Goal: Task Accomplishment & Management: Manage account settings

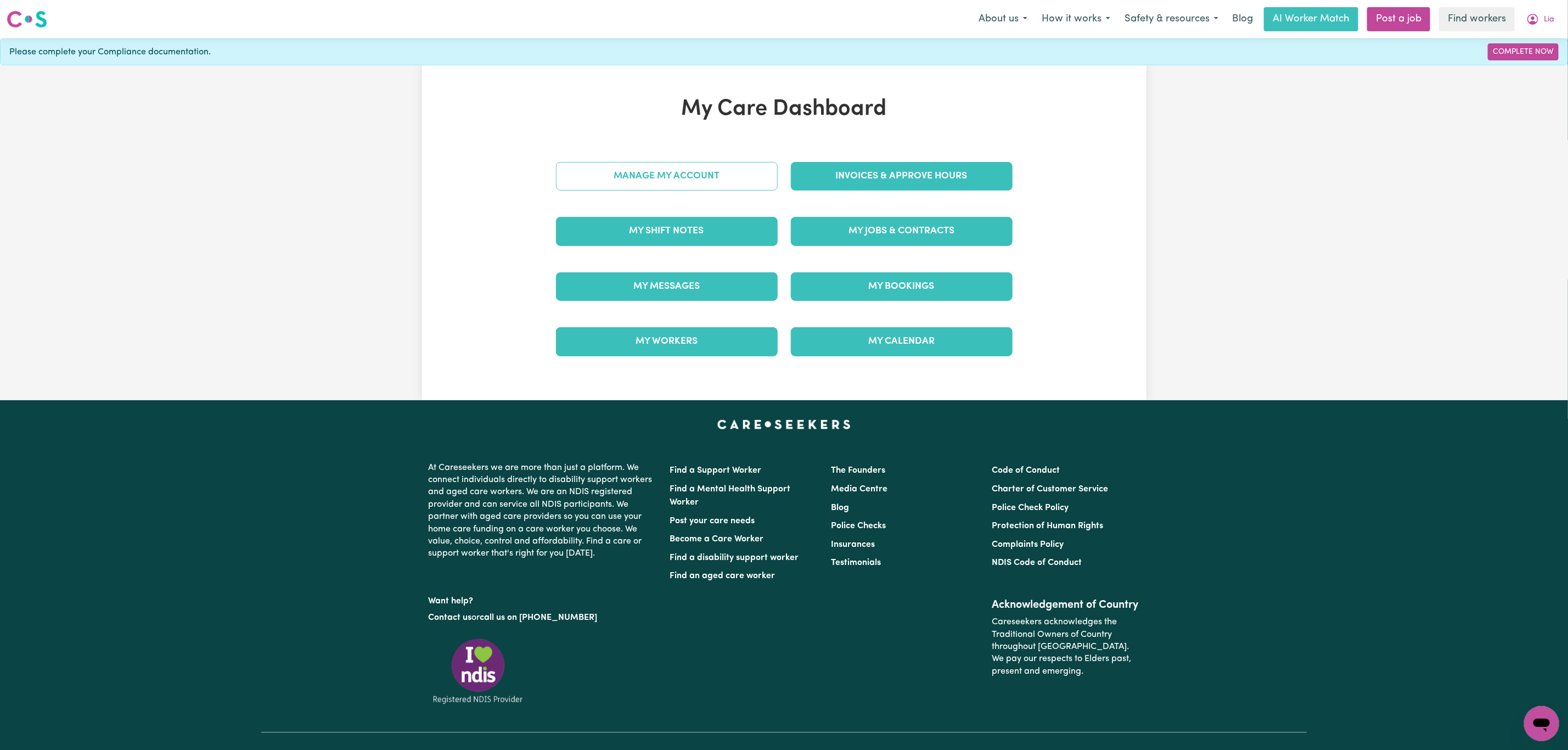
click at [678, 174] on link "Manage My Account" at bounding box center [667, 176] width 222 height 28
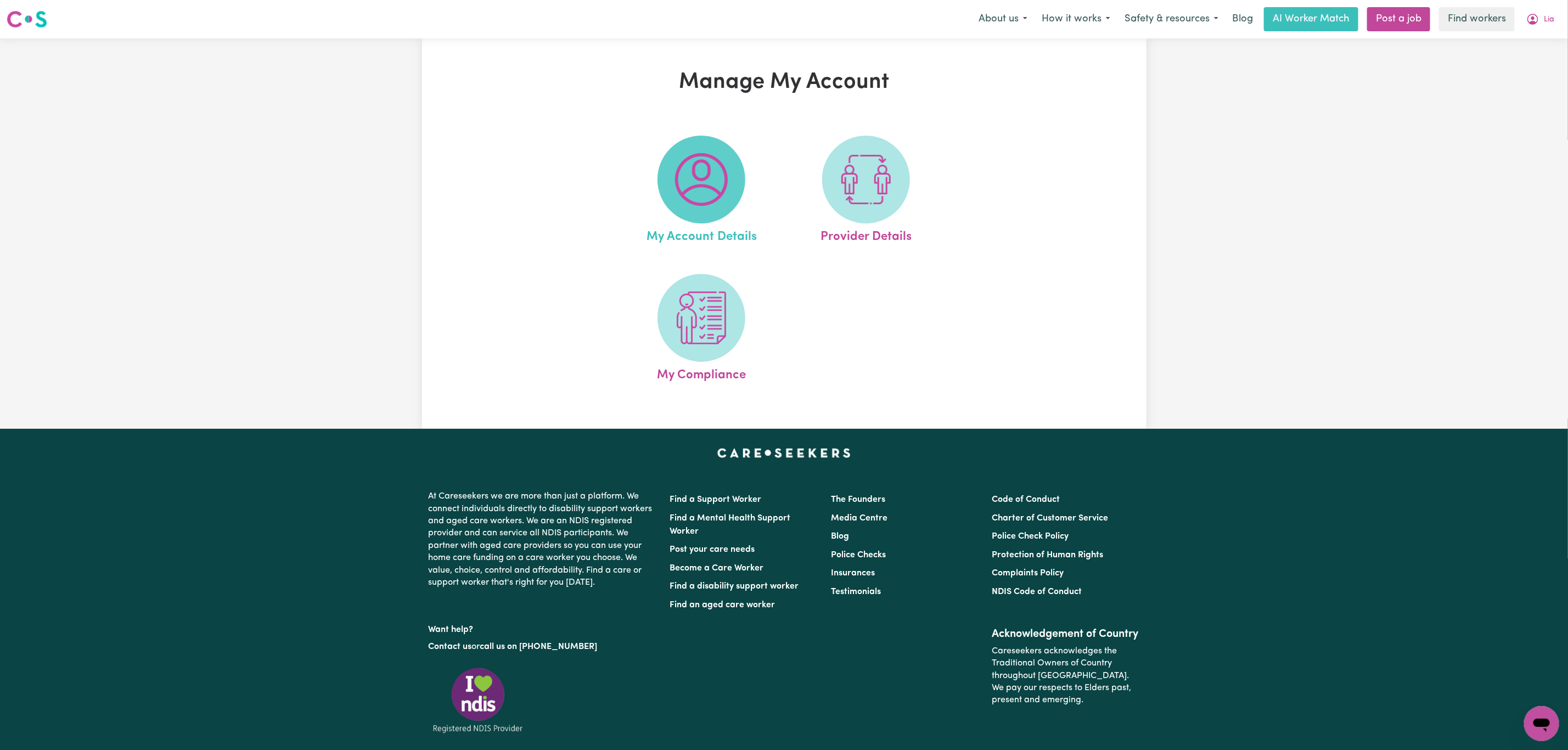
click at [703, 186] on img at bounding box center [701, 179] width 53 height 53
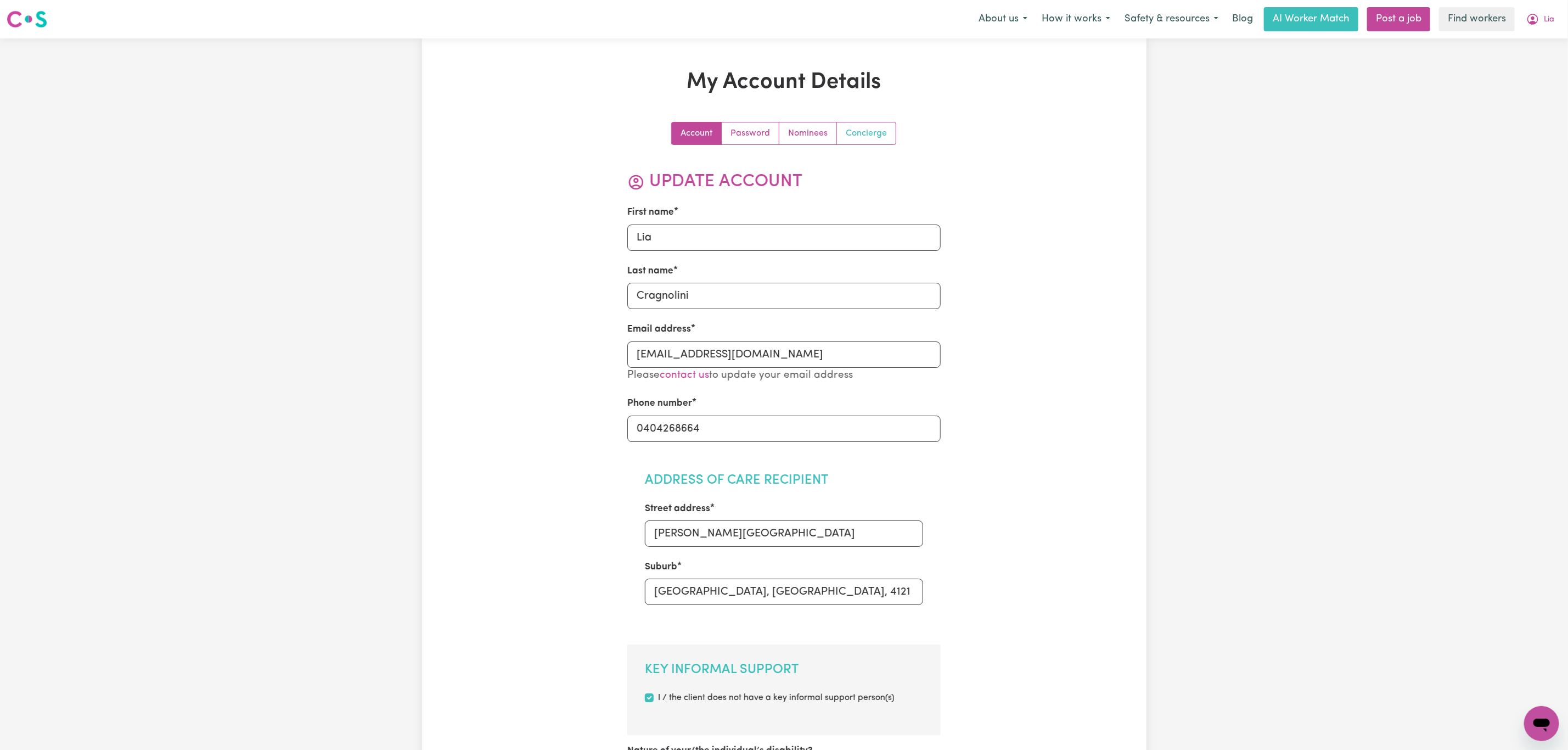
click at [874, 137] on link "Concierge" at bounding box center [866, 133] width 59 height 22
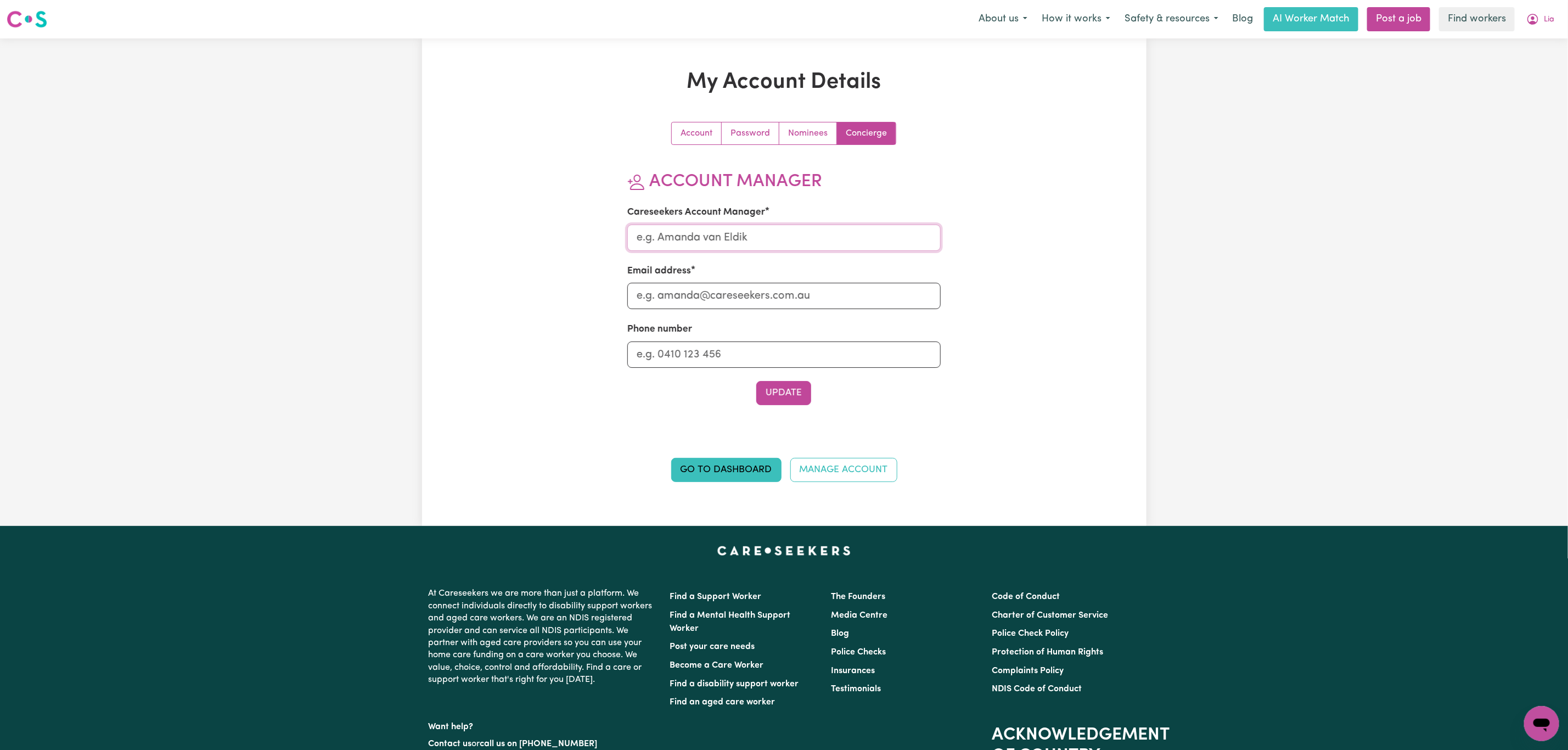
drag, startPoint x: 733, startPoint y: 238, endPoint x: 736, endPoint y: 247, distance: 9.5
click at [733, 238] on input "Careseekers Account Manager" at bounding box center [784, 238] width 314 height 26
type input "[PERSON_NAME]"
click at [719, 297] on input "Email address" at bounding box center [784, 296] width 314 height 26
type input "[PERSON_NAME][EMAIL_ADDRESS][DOMAIN_NAME]"
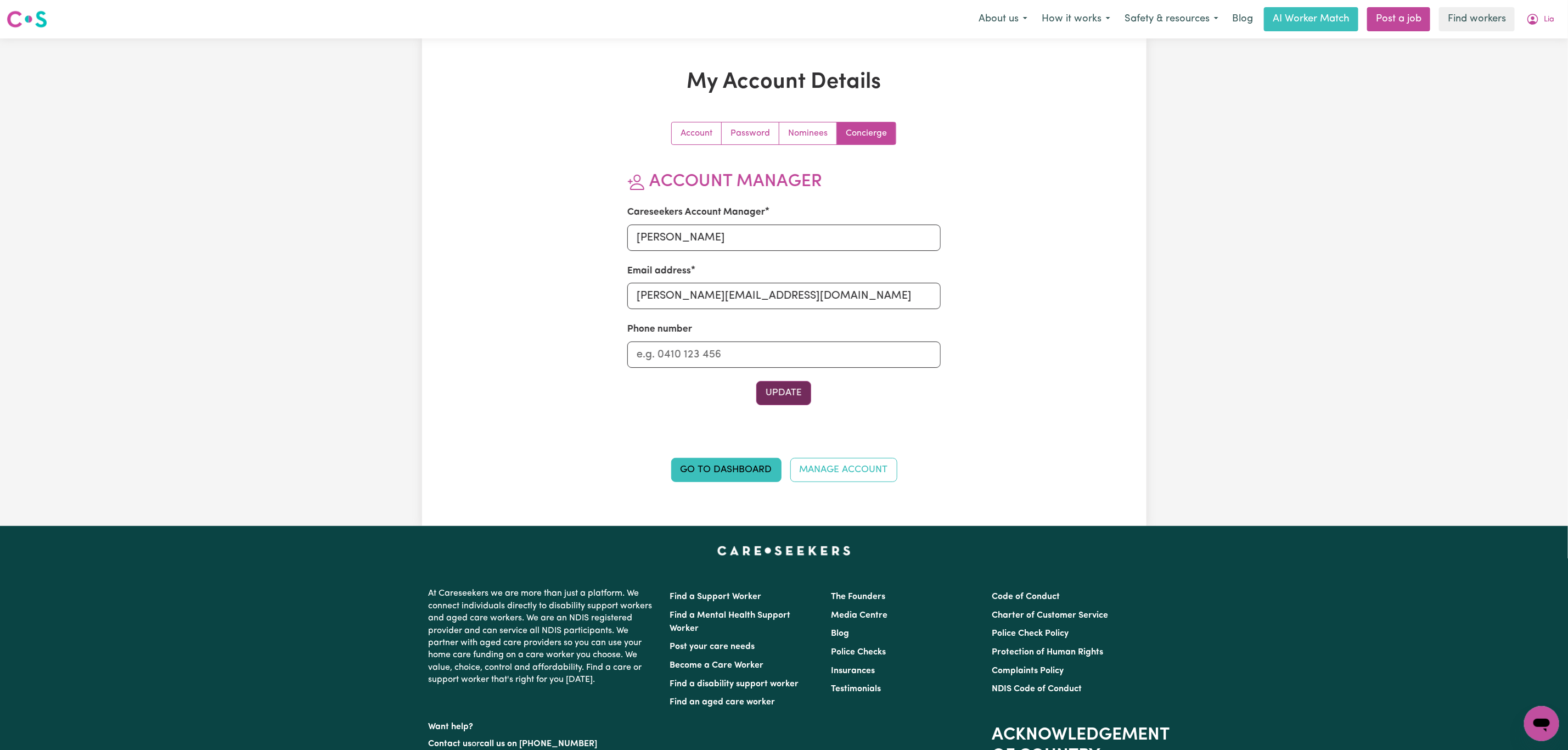
click at [781, 396] on button "Update" at bounding box center [784, 393] width 55 height 24
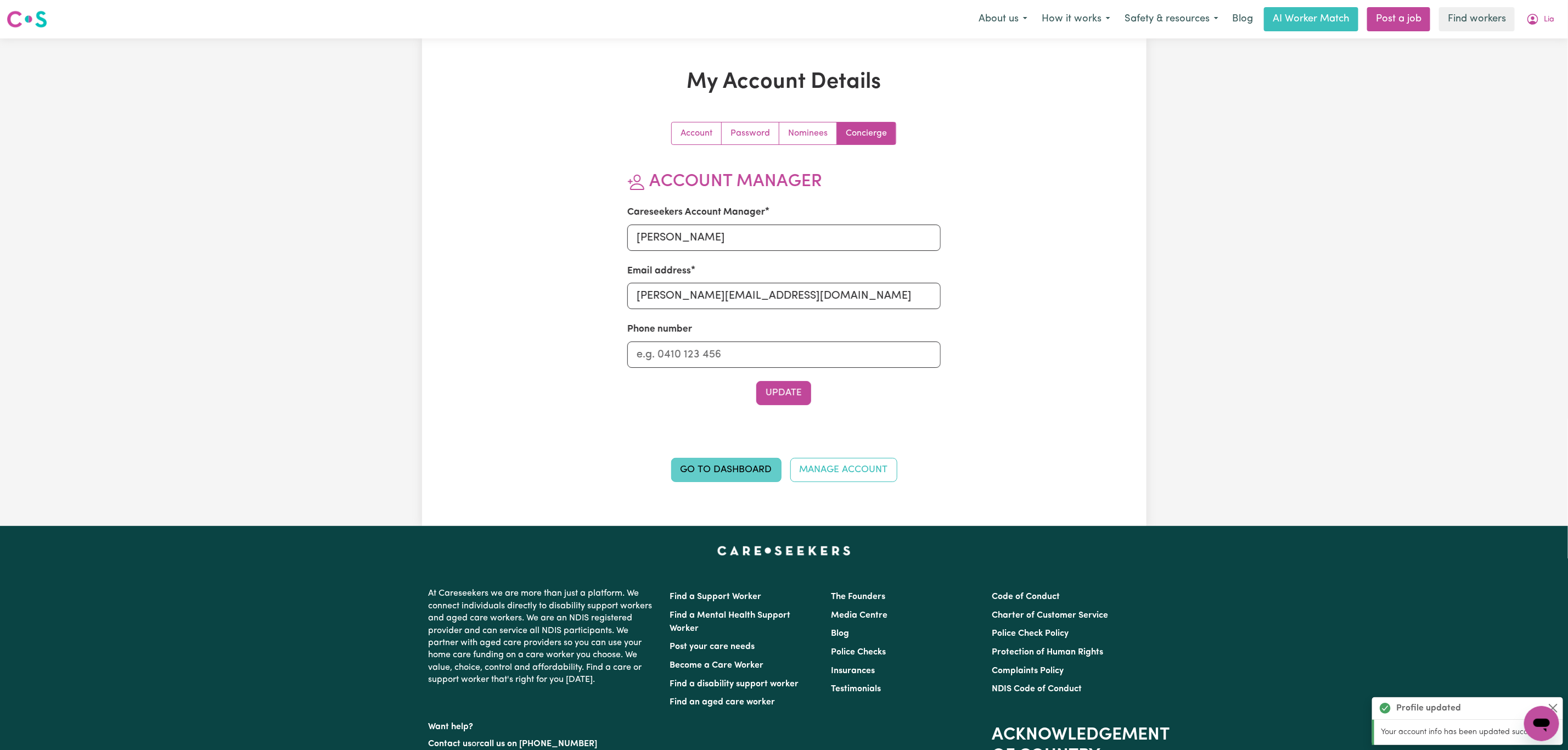
click at [724, 475] on link "Go to Dashboard" at bounding box center [727, 469] width 111 height 24
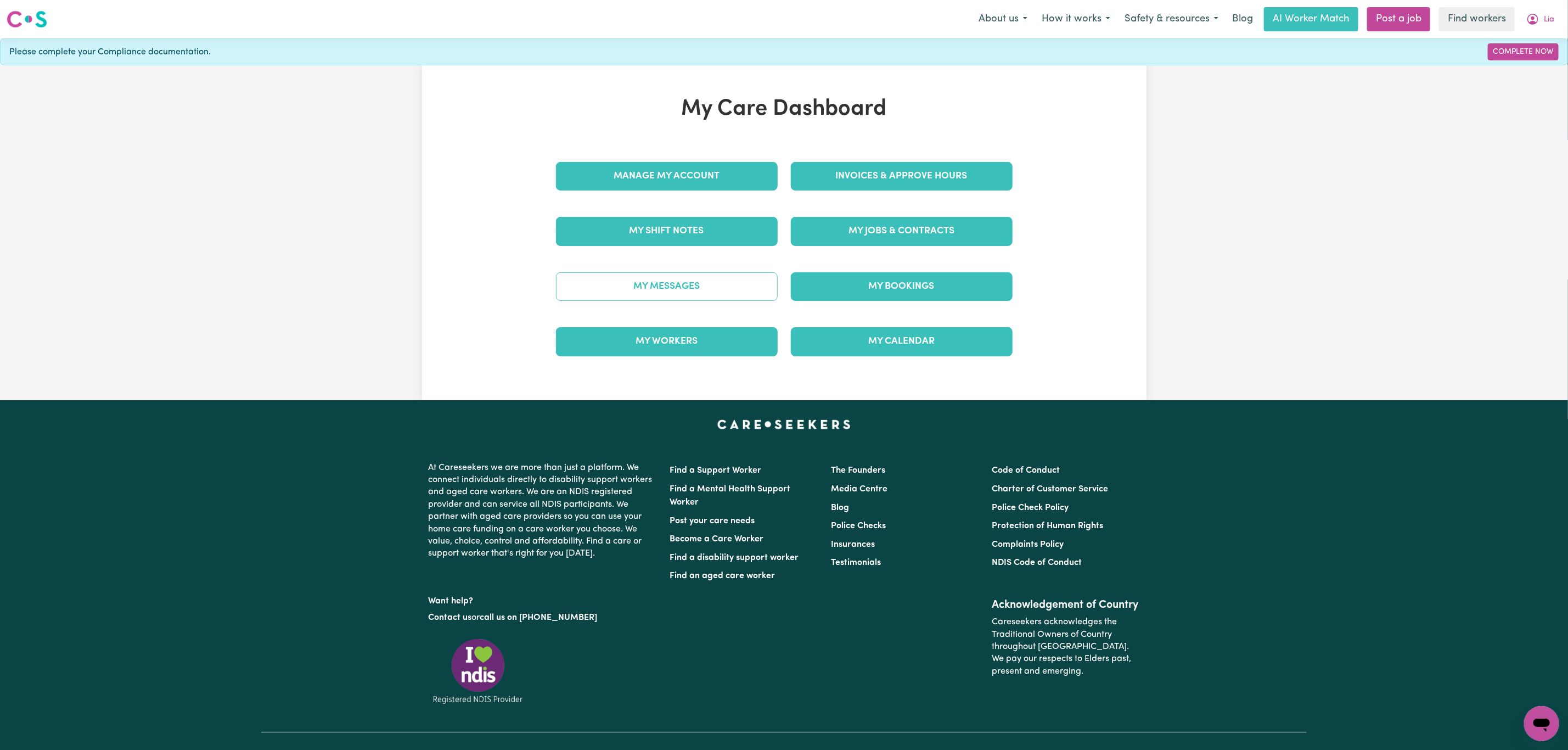
click at [689, 291] on link "My Messages" at bounding box center [667, 286] width 222 height 28
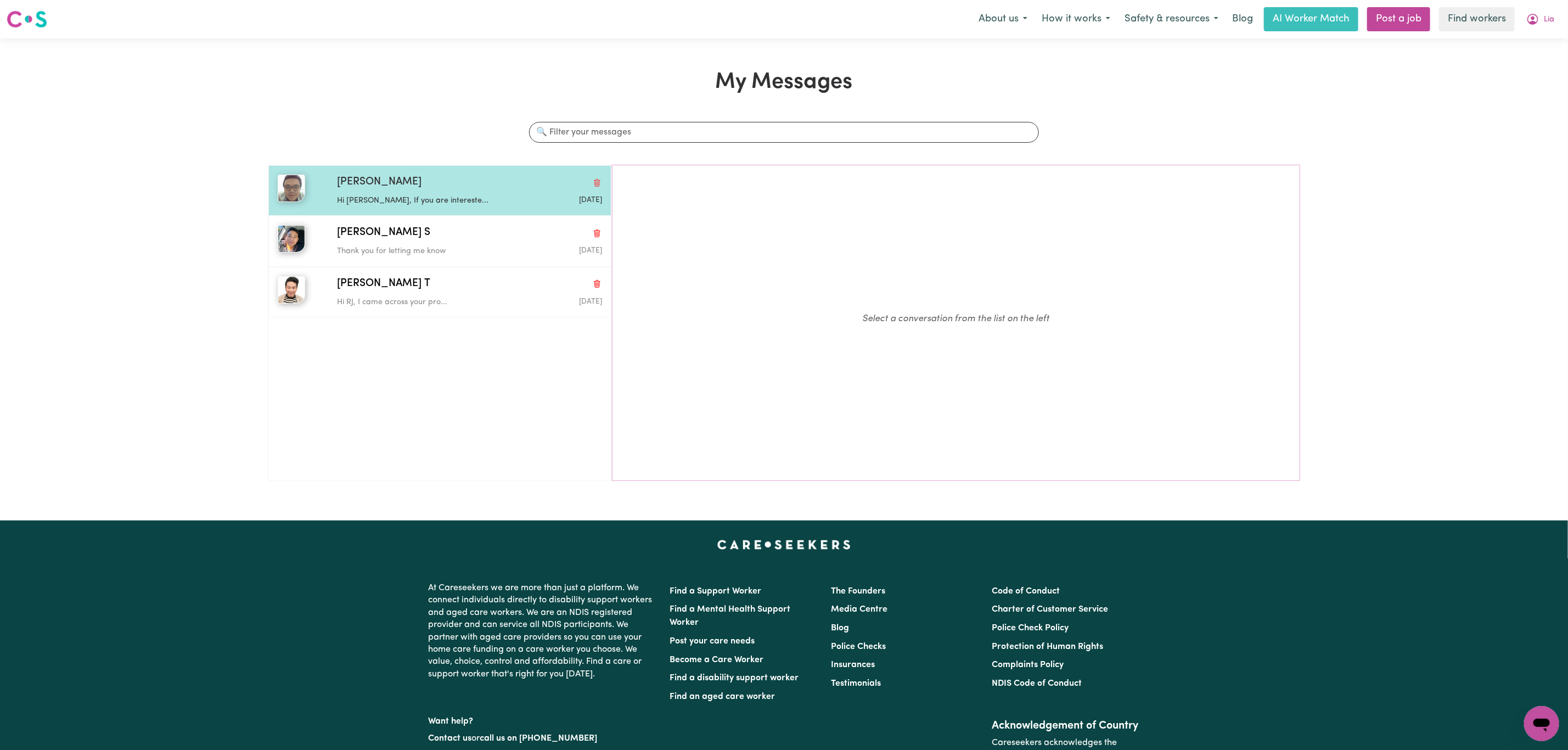
click at [458, 203] on p "Hi [PERSON_NAME], If you are intereste..." at bounding box center [425, 201] width 176 height 12
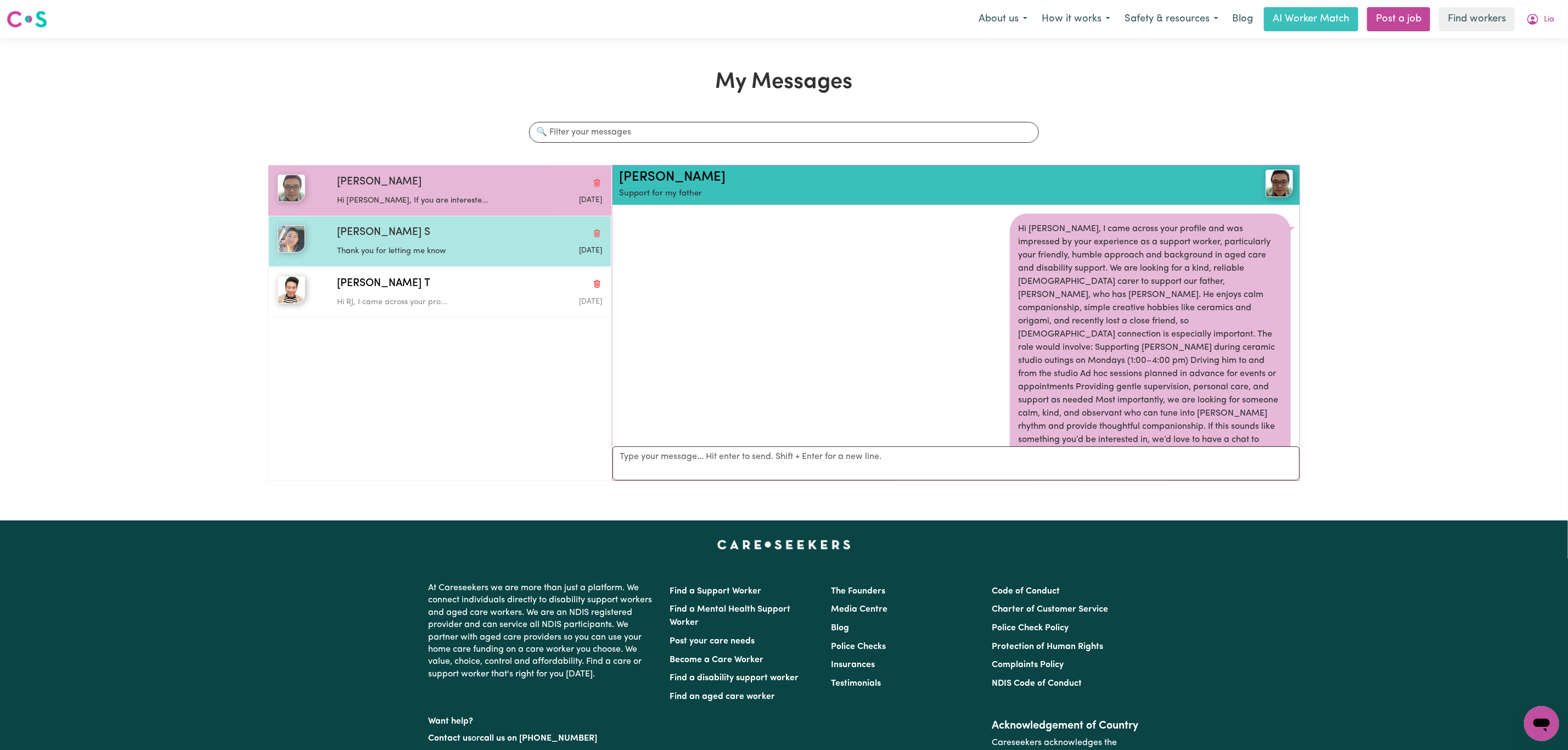
scroll to position [547, 0]
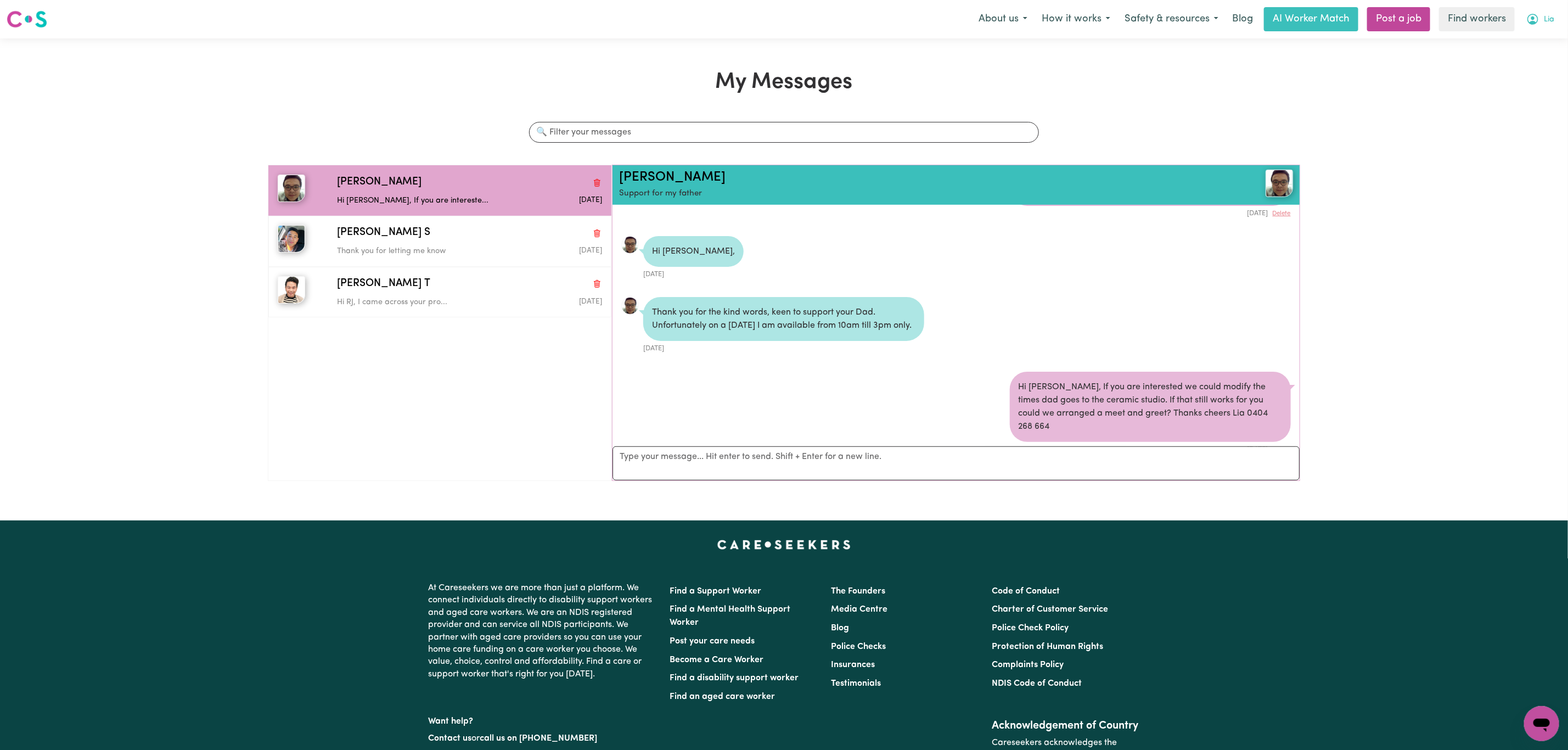
click at [1533, 8] on button "Lia" at bounding box center [1540, 20] width 42 height 23
click at [1524, 38] on link "My Dashboard" at bounding box center [1517, 43] width 87 height 21
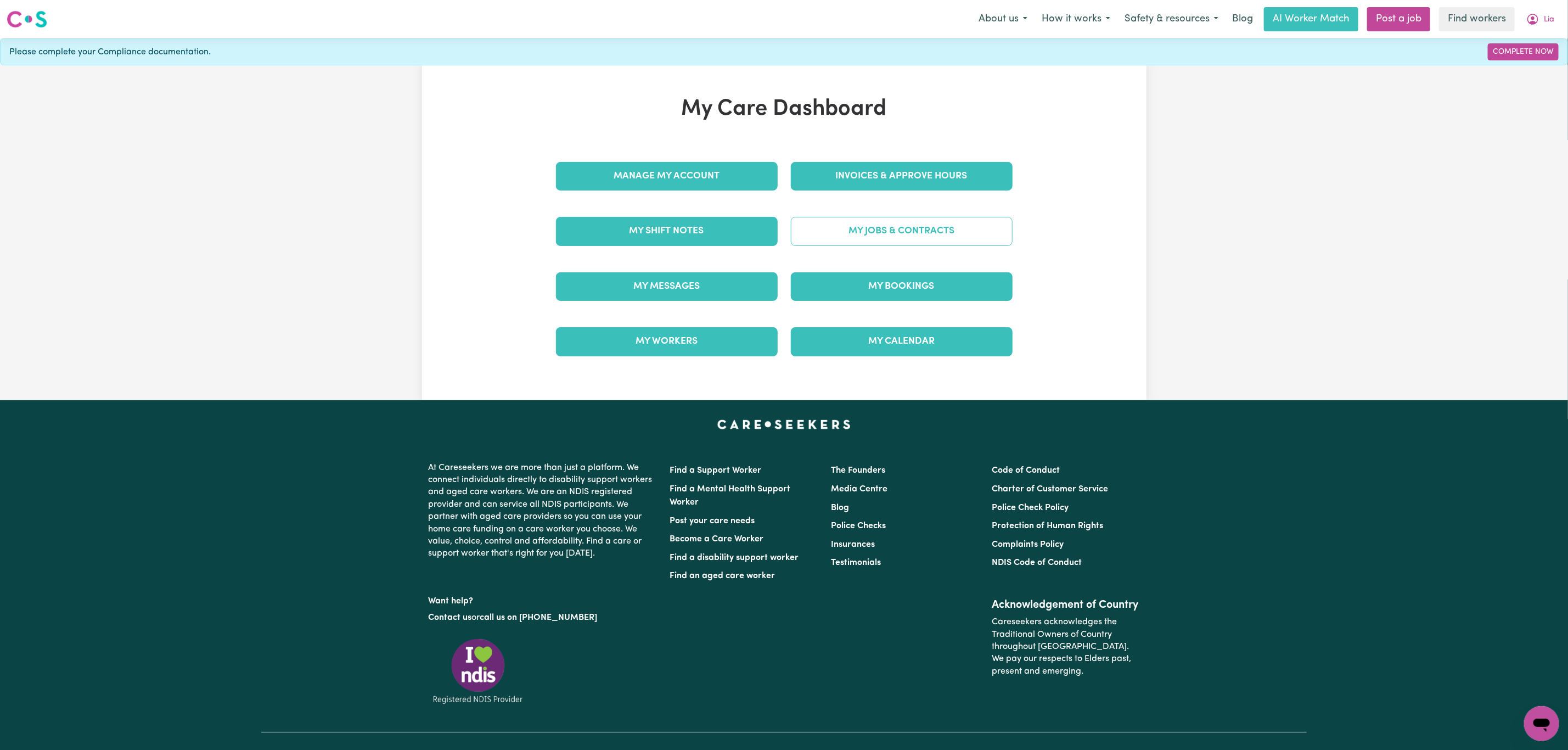
click at [944, 231] on link "My Jobs & Contracts" at bounding box center [901, 231] width 222 height 28
